Goal: Task Accomplishment & Management: Manage account settings

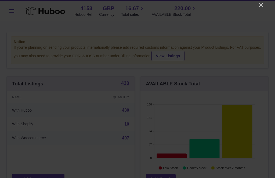
click at [272, 5] on div at bounding box center [137, 89] width 275 height 178
click at [258, 6] on icon "Close" at bounding box center [260, 5] width 6 height 6
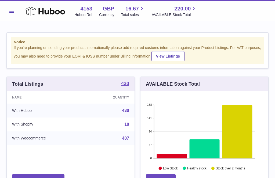
click at [11, 10] on span "Menu" at bounding box center [11, 10] width 5 height 3
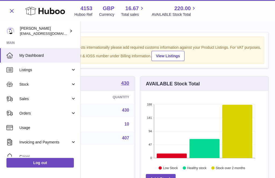
click at [32, 85] on span "Stock" at bounding box center [44, 84] width 51 height 5
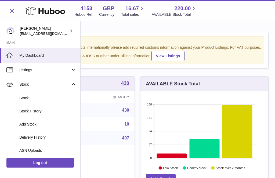
click at [32, 124] on span "Add Stock" at bounding box center [47, 124] width 57 height 5
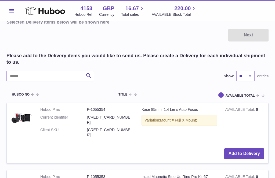
scroll to position [79, 0]
click at [17, 75] on input "text" at bounding box center [49, 76] width 87 height 11
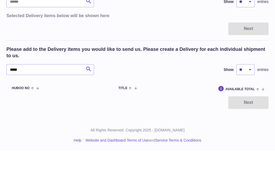
scroll to position [39, 0]
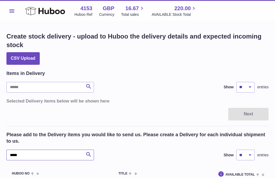
type input "*****"
click at [12, 11] on span "Menu" at bounding box center [11, 10] width 5 height 3
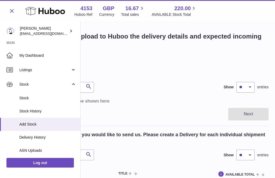
click at [35, 138] on span "Delivery History" at bounding box center [47, 137] width 57 height 5
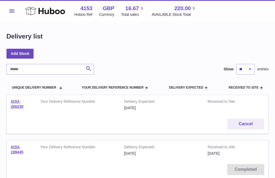
click at [34, 11] on icon at bounding box center [45, 11] width 40 height 11
